Goal: Task Accomplishment & Management: Complete application form

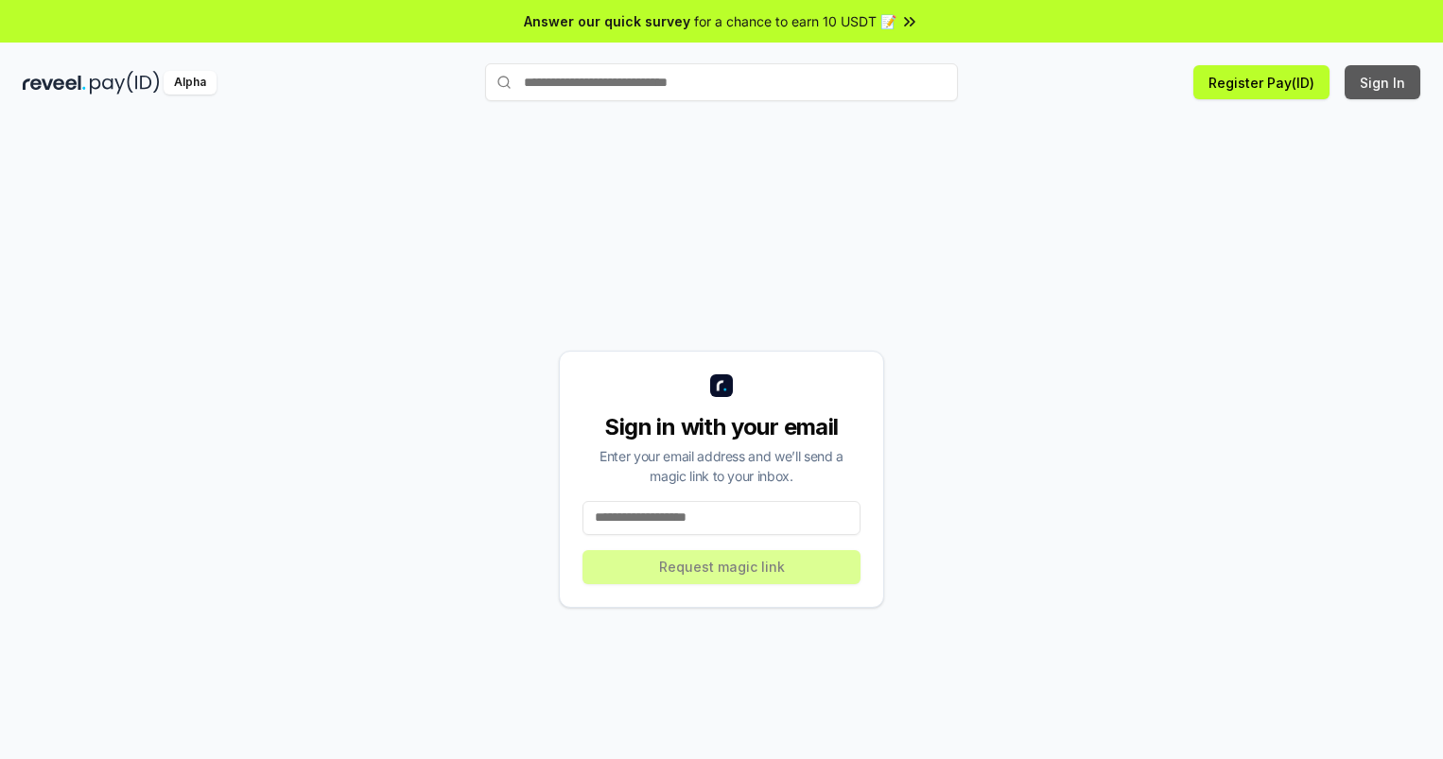
click at [1383, 82] on button "Sign In" at bounding box center [1383, 82] width 76 height 34
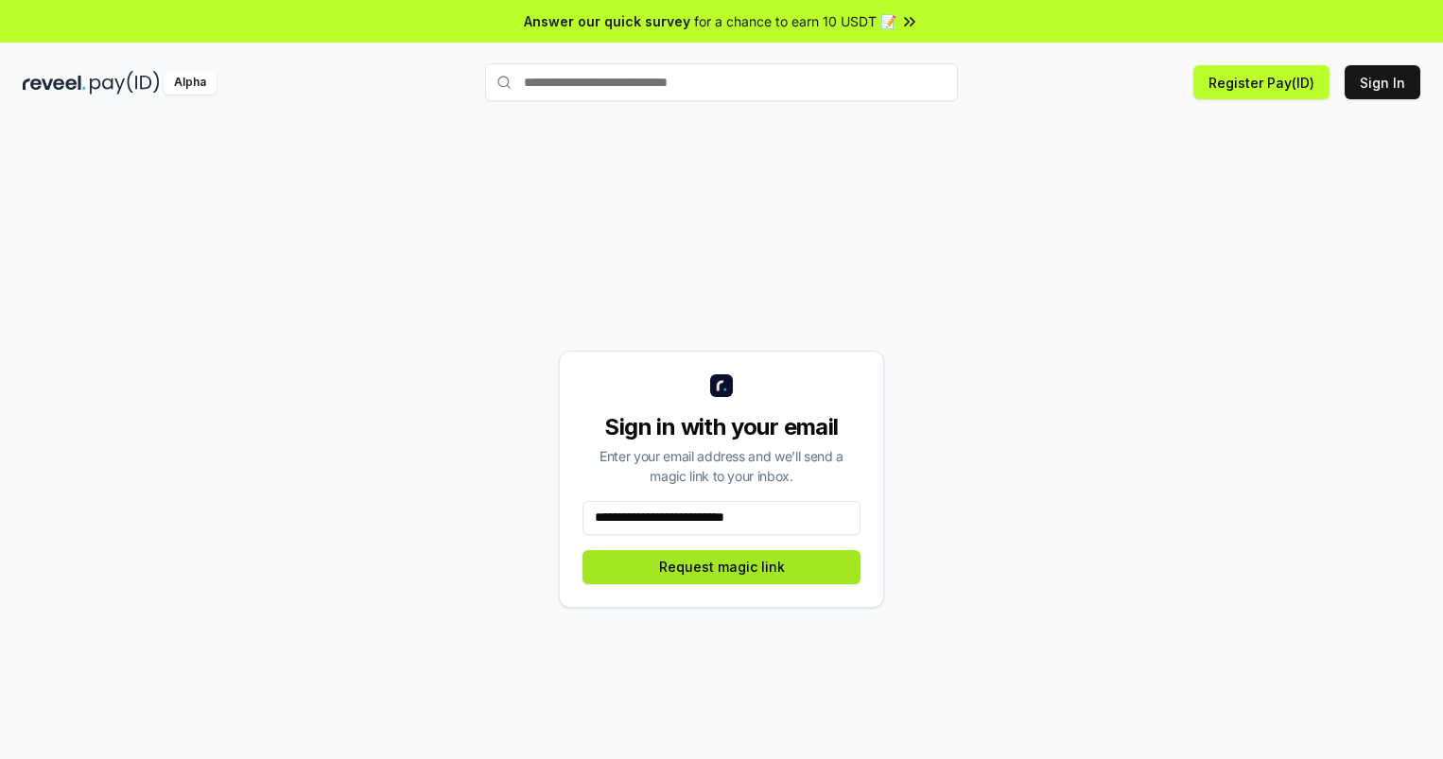
type input "**********"
click at [721, 566] on button "Request magic link" at bounding box center [721, 567] width 278 height 34
